Goal: Communication & Community: Connect with others

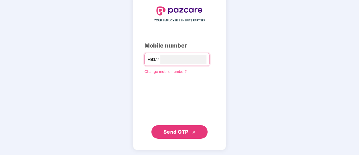
type input "**********"
click at [176, 133] on span "Send OTP" at bounding box center [175, 132] width 25 height 6
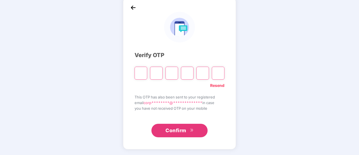
scroll to position [28, 0]
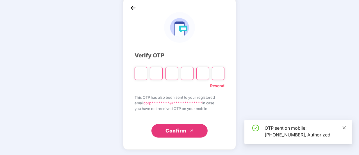
click at [343, 127] on icon "close" at bounding box center [344, 128] width 4 height 4
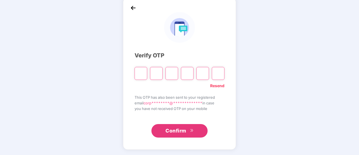
click at [140, 72] on input "Please enter verification code. Digit 1" at bounding box center [141, 73] width 13 height 13
type input "*"
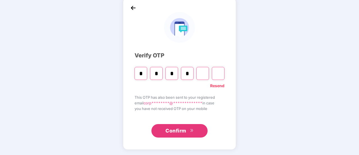
type input "*"
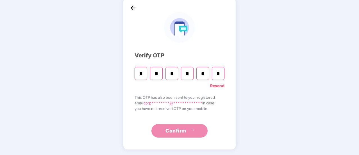
scroll to position [0, 0]
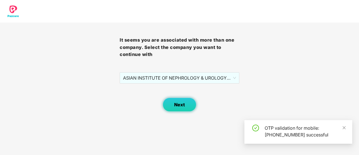
click at [178, 108] on button "Next" at bounding box center [180, 104] width 34 height 14
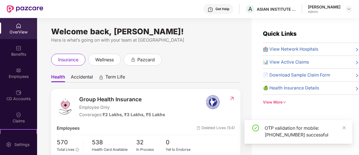
drag, startPoint x: 346, startPoint y: 128, endPoint x: 232, endPoint y: 106, distance: 115.9
click at [346, 128] on div "OTP validation for mobile: [PHONE_NUMBER] successful" at bounding box center [298, 132] width 108 height 24
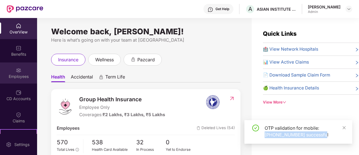
click at [18, 72] on img at bounding box center [19, 70] width 6 height 6
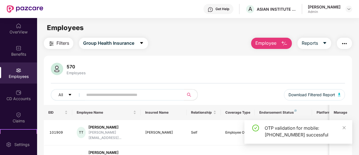
click at [107, 94] on input "text" at bounding box center [131, 94] width 90 height 8
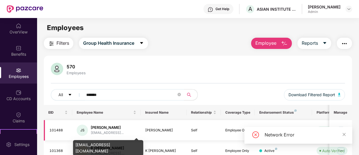
scroll to position [26, 0]
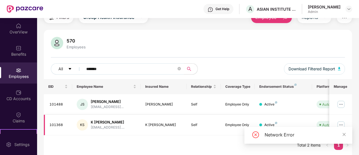
type input "*******"
click at [341, 123] on img at bounding box center [341, 124] width 9 height 9
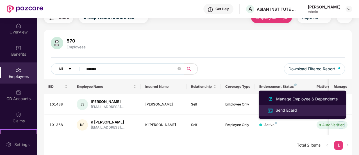
click at [283, 110] on div "Send Ecard" at bounding box center [286, 110] width 24 height 6
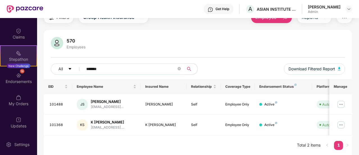
scroll to position [0, 0]
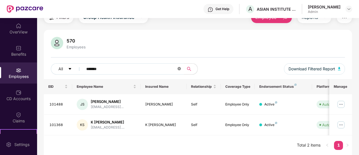
click at [180, 69] on icon "close-circle" at bounding box center [179, 68] width 3 height 3
